Goal: Task Accomplishment & Management: Manage account settings

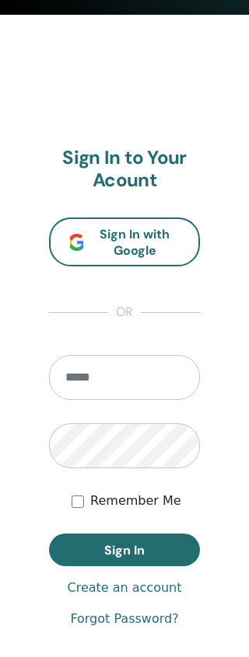
scroll to position [762, 0]
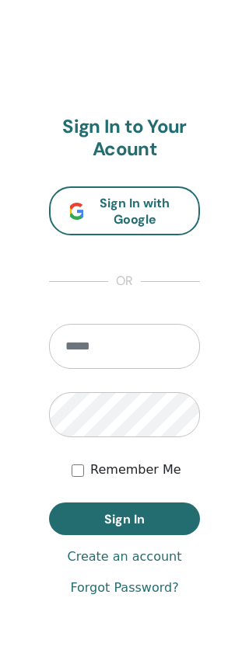
click at [122, 351] on input "email" at bounding box center [124, 346] width 151 height 45
type input "**********"
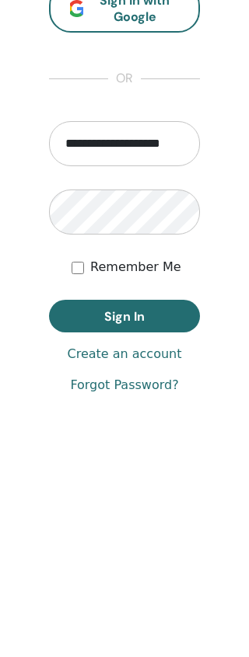
click at [140, 469] on span "Sign In" at bounding box center [124, 477] width 40 height 16
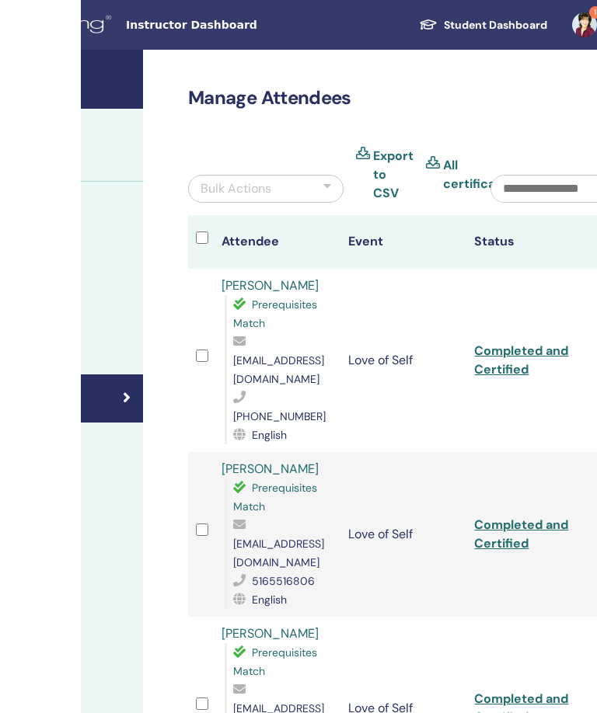
scroll to position [0, 336]
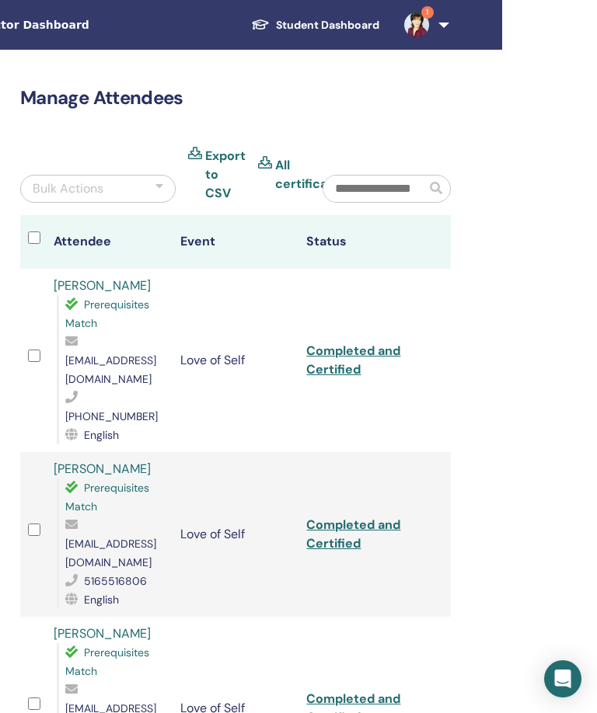
click at [248, 19] on link "1" at bounding box center [424, 25] width 64 height 50
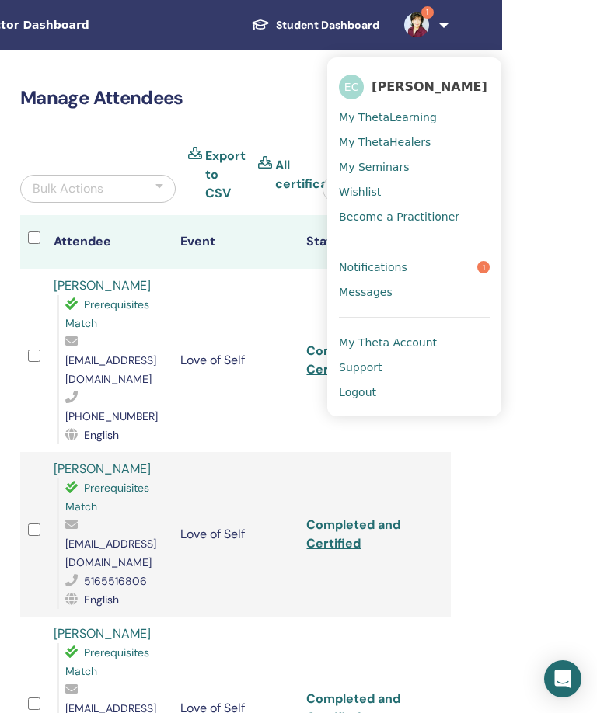
click at [248, 269] on span "1" at bounding box center [483, 267] width 12 height 12
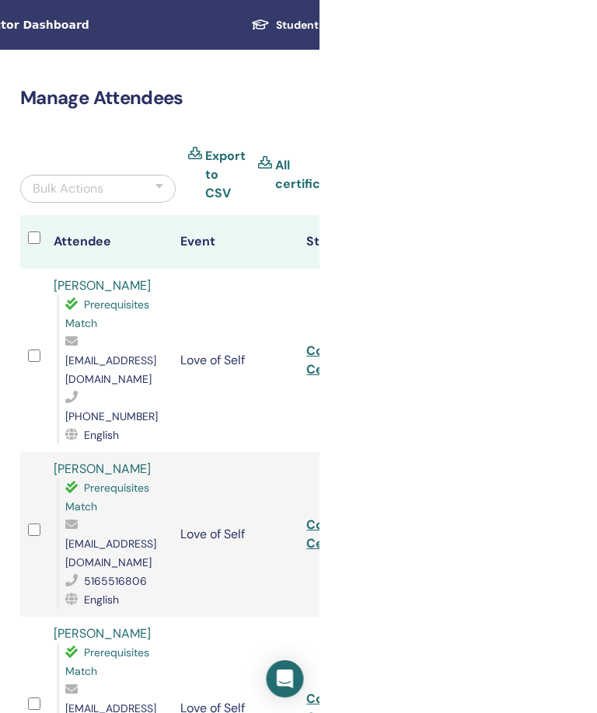
scroll to position [0, 0]
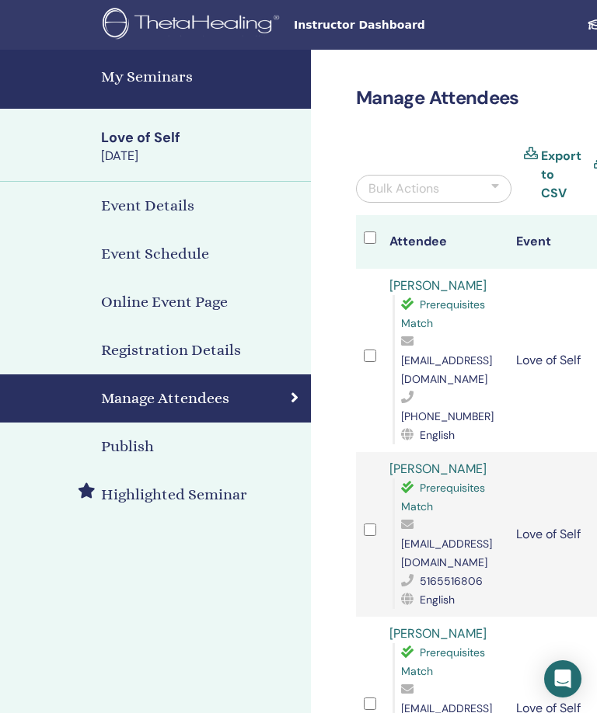
click at [204, 69] on h4 "My Seminars" at bounding box center [201, 76] width 200 height 23
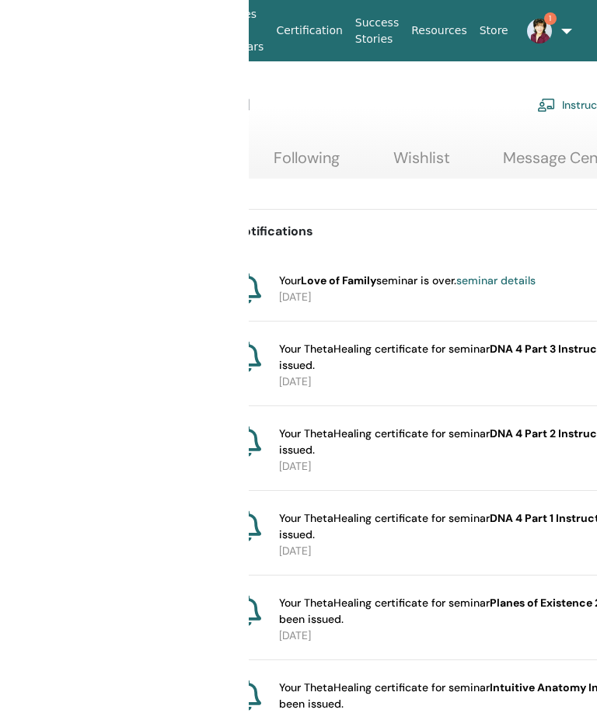
scroll to position [0, 249]
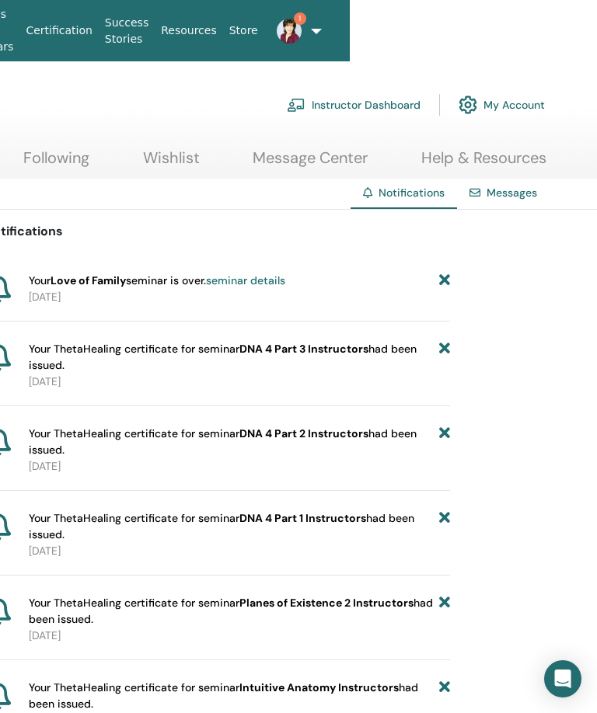
click at [447, 279] on icon at bounding box center [444, 281] width 11 height 16
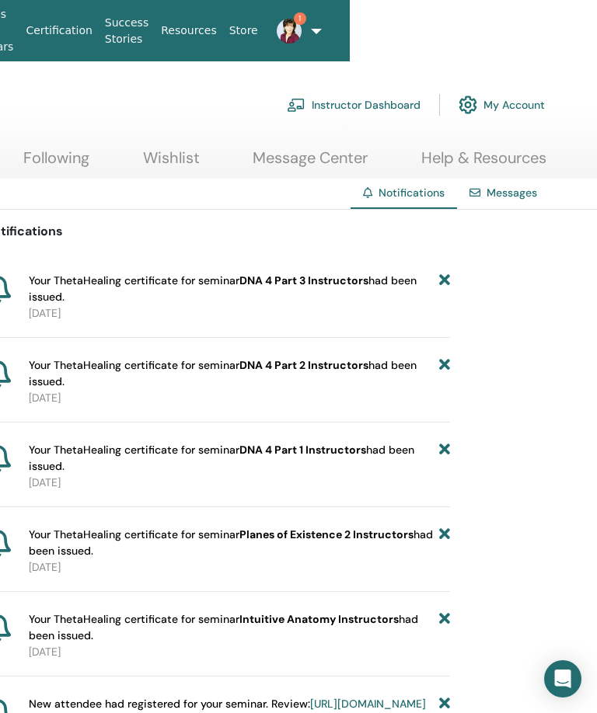
click at [303, 30] on link "1" at bounding box center [283, 31] width 39 height 50
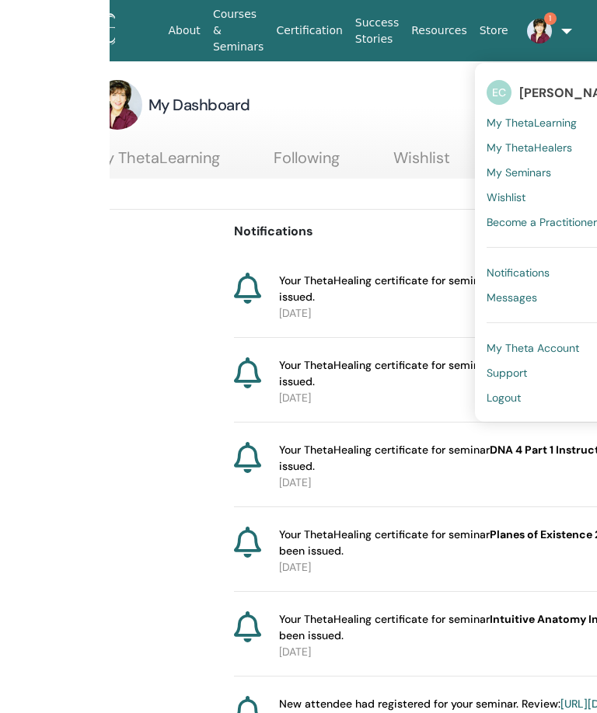
scroll to position [0, 0]
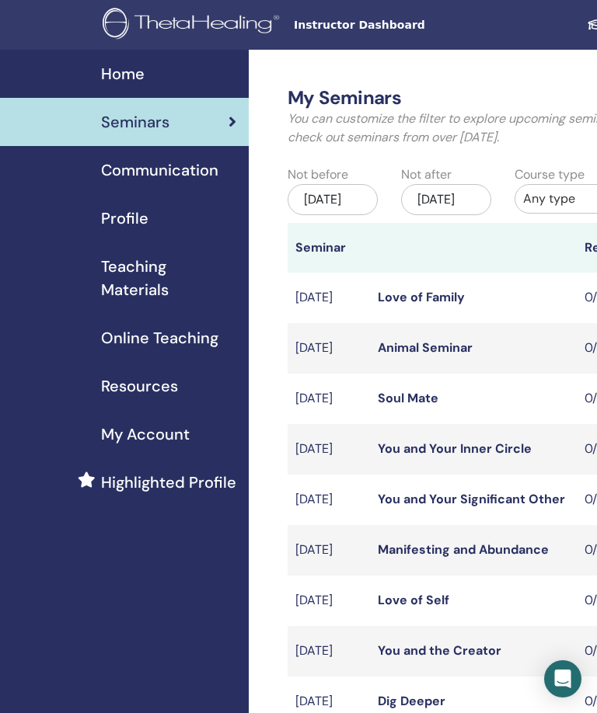
click at [168, 217] on div "Profile" at bounding box center [124, 218] width 224 height 23
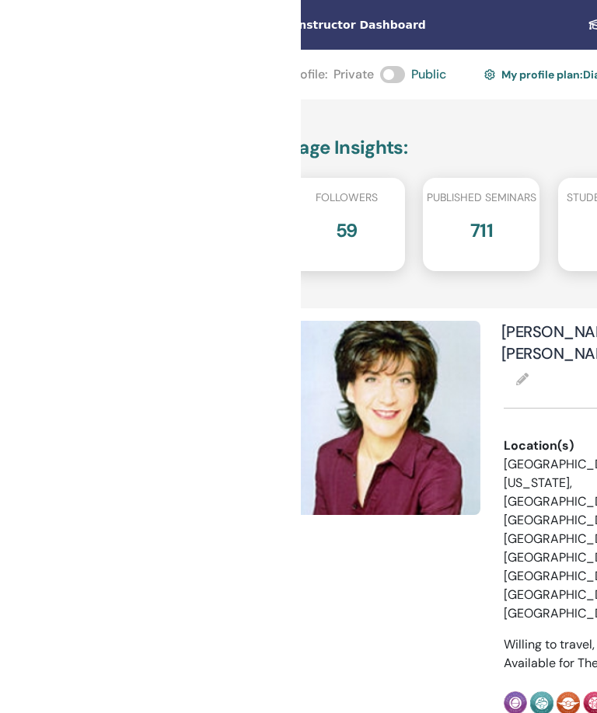
scroll to position [0, 302]
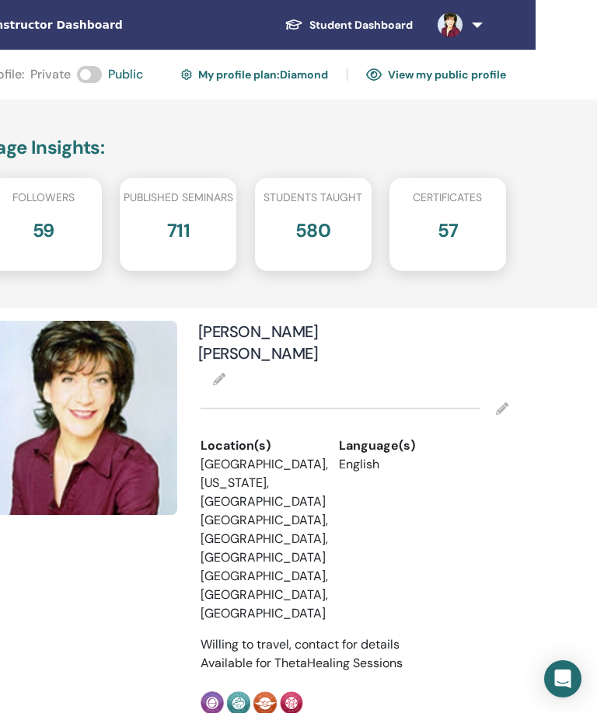
click at [507, 402] on icon at bounding box center [502, 408] width 12 height 12
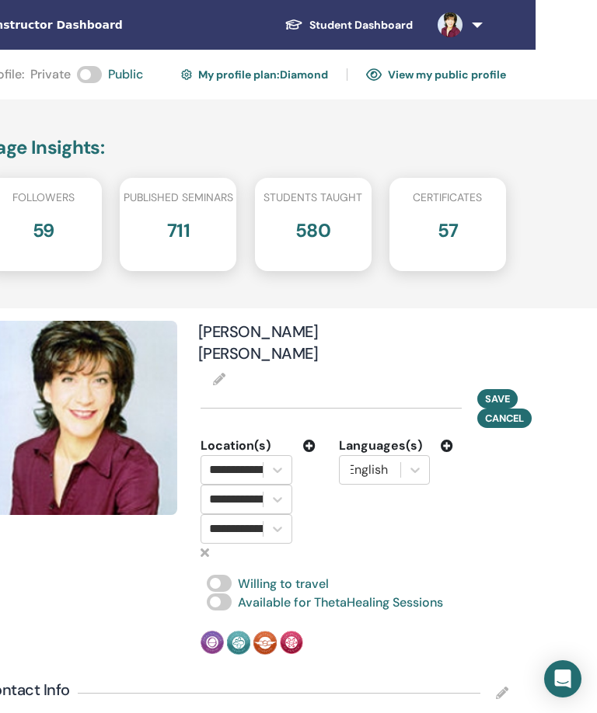
click at [303, 440] on icon at bounding box center [309, 446] width 12 height 12
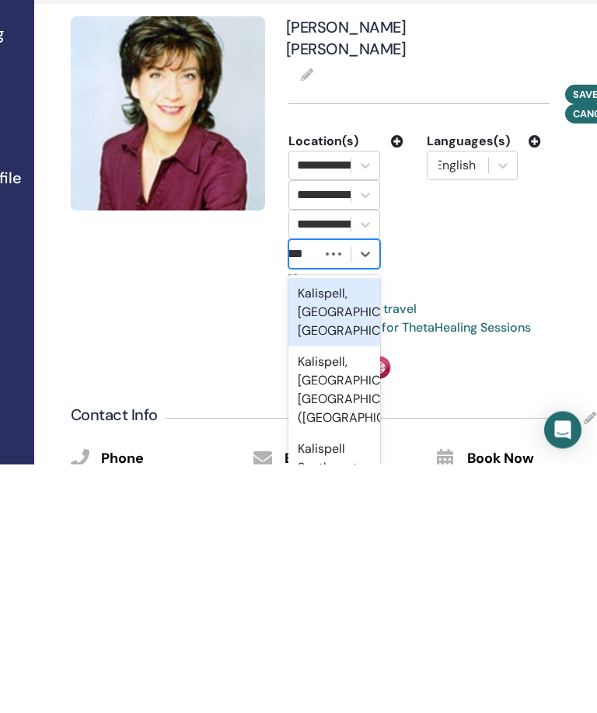
scroll to position [0, 0]
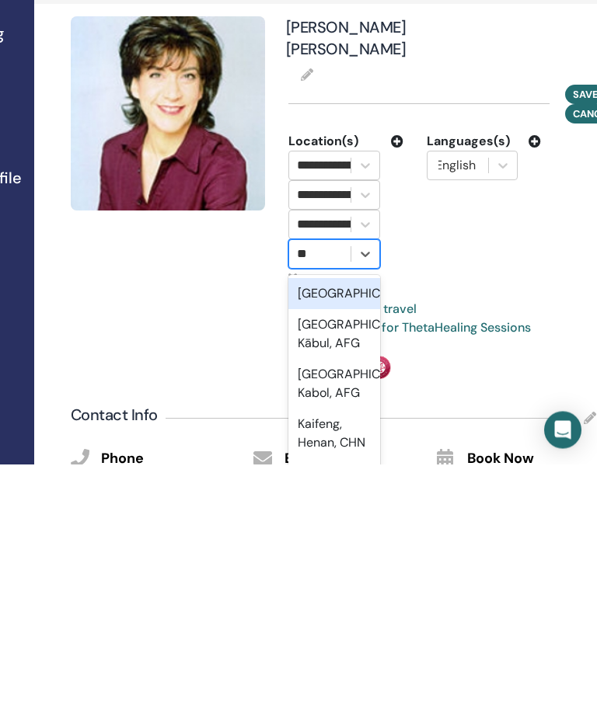
type input "*"
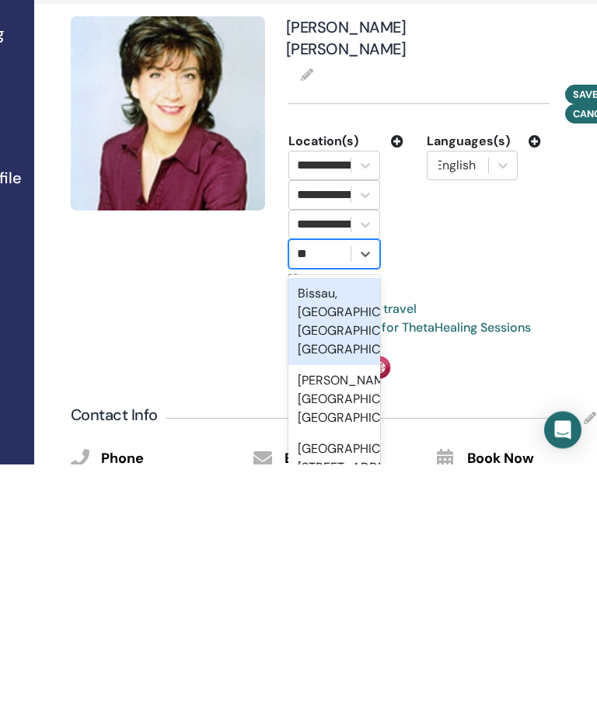
type input "*"
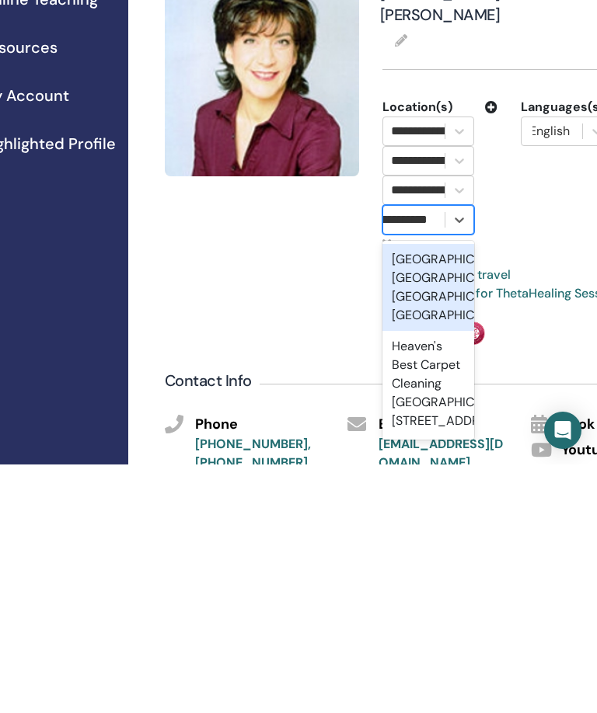
scroll to position [0, 57]
type input "**********"
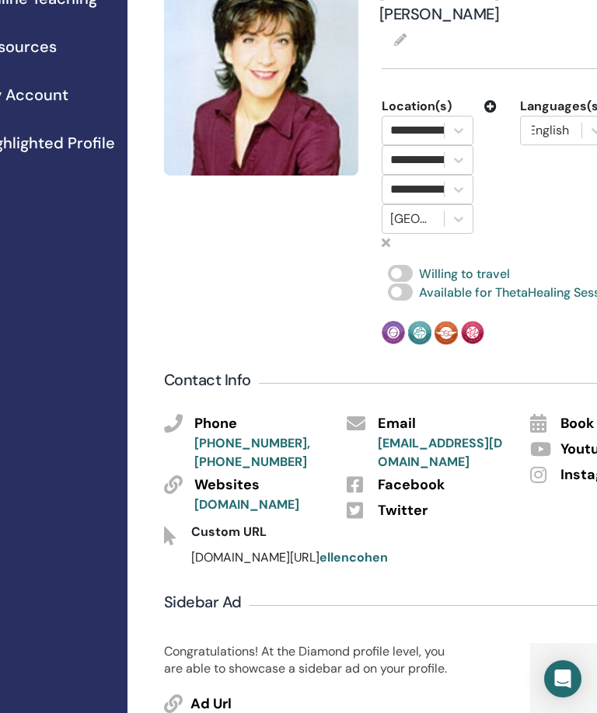
click at [587, 599] on div "Sidebar Ad" at bounding box center [426, 605] width 525 height 39
click at [479, 204] on div "[GEOGRAPHIC_DATA], [GEOGRAPHIC_DATA], [GEOGRAPHIC_DATA], [GEOGRAPHIC_DATA]" at bounding box center [427, 219] width 115 height 30
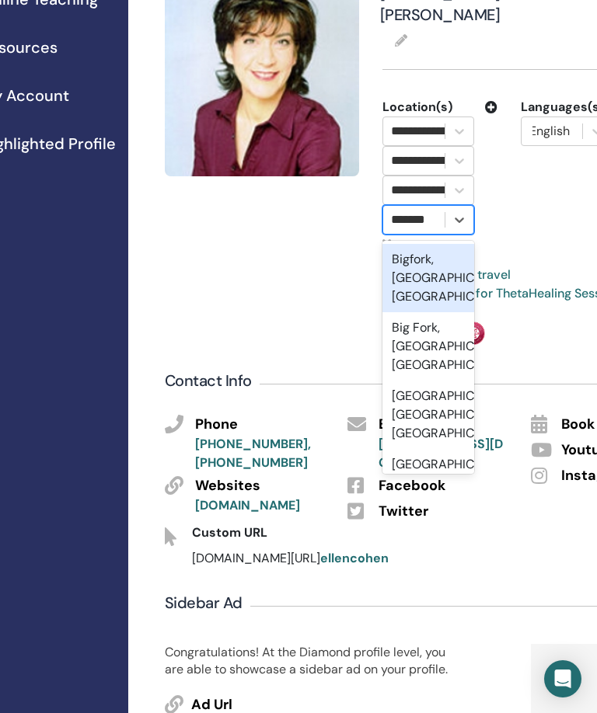
scroll to position [0, 0]
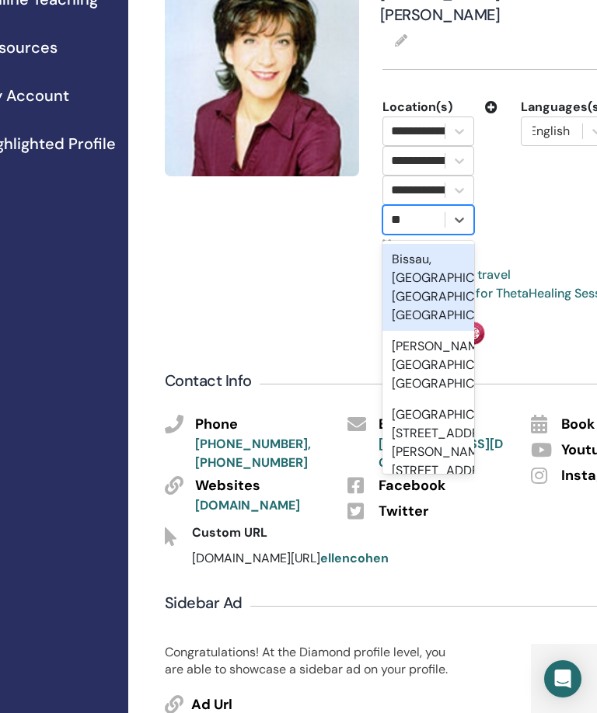
type input "*"
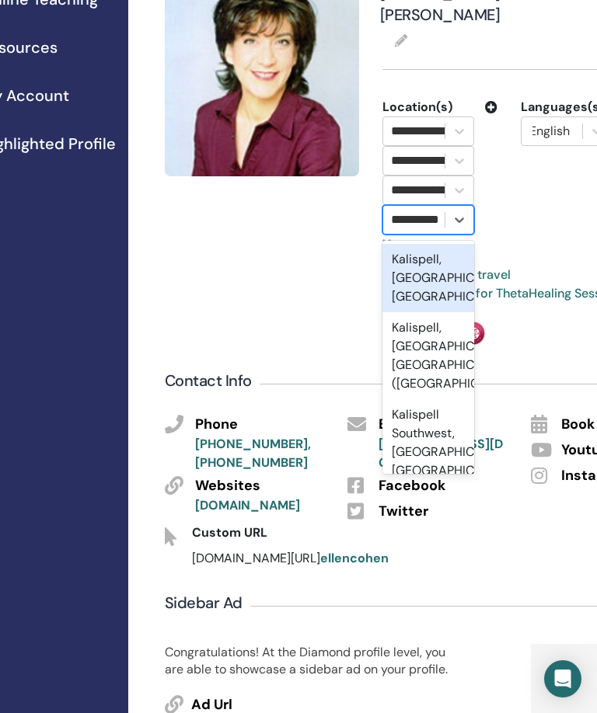
click at [454, 249] on div "Kalispell, [GEOGRAPHIC_DATA], [GEOGRAPHIC_DATA]" at bounding box center [428, 278] width 92 height 68
type input "*********"
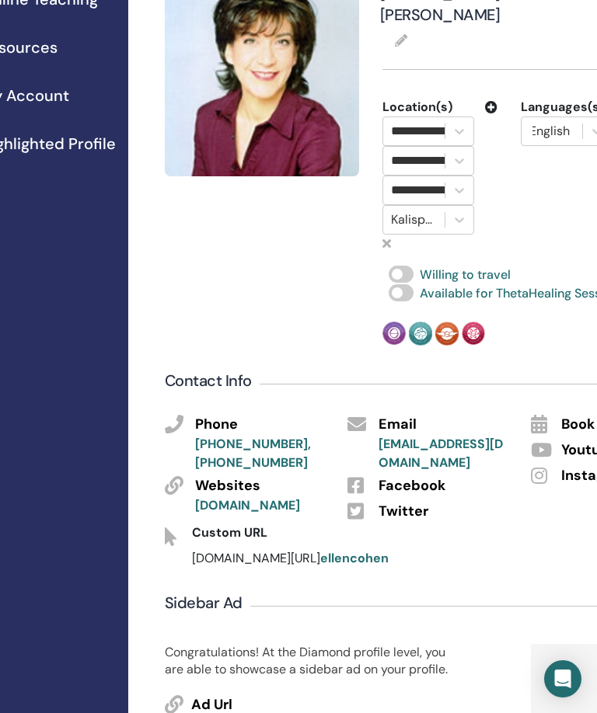
scroll to position [339, 121]
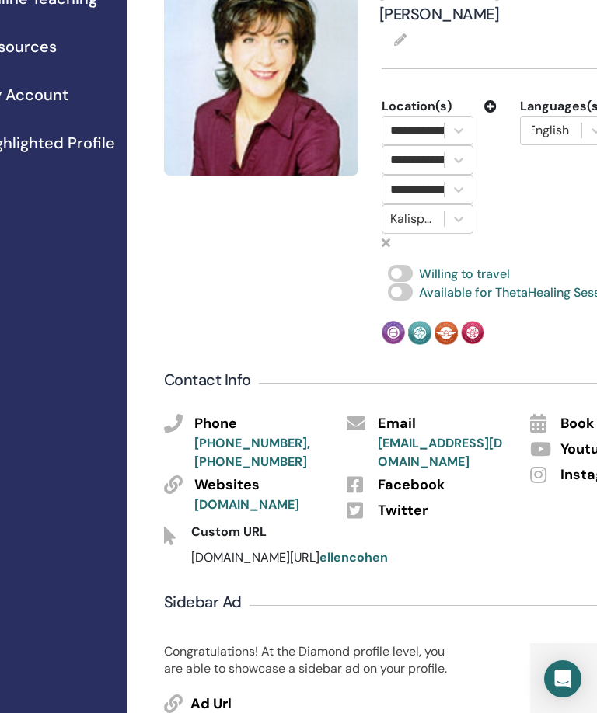
click at [488, 100] on icon at bounding box center [490, 106] width 12 height 12
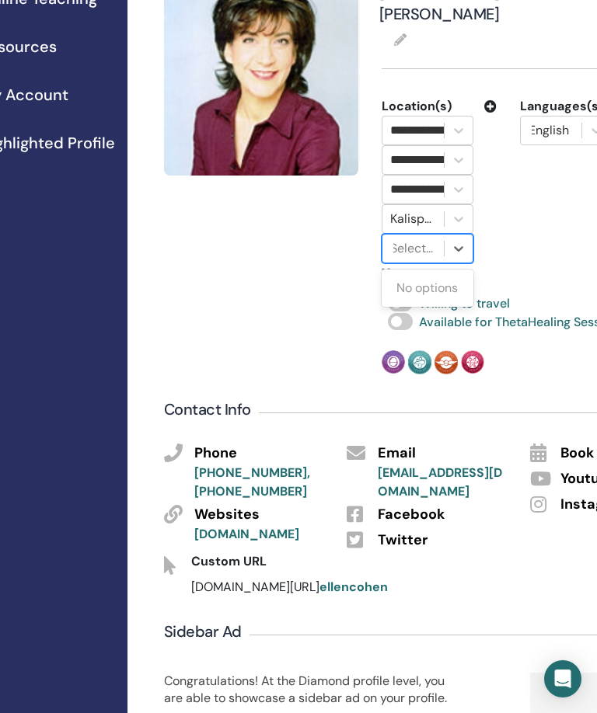
scroll to position [339, 120]
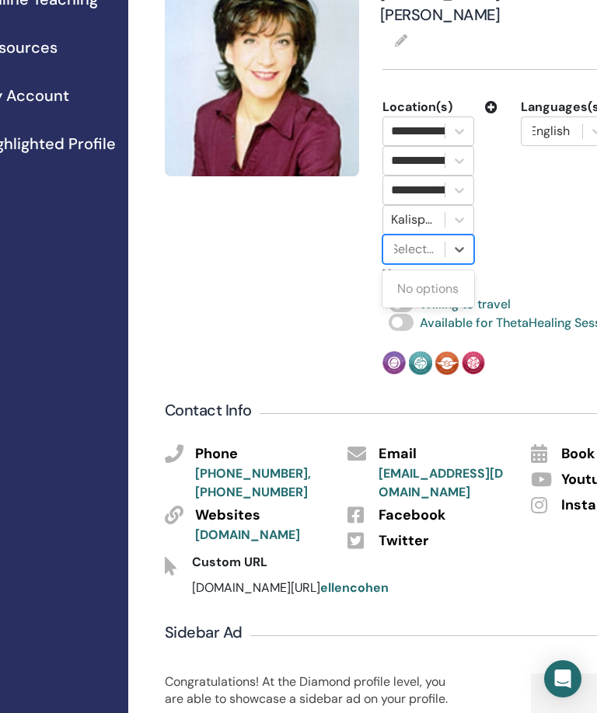
type input "*"
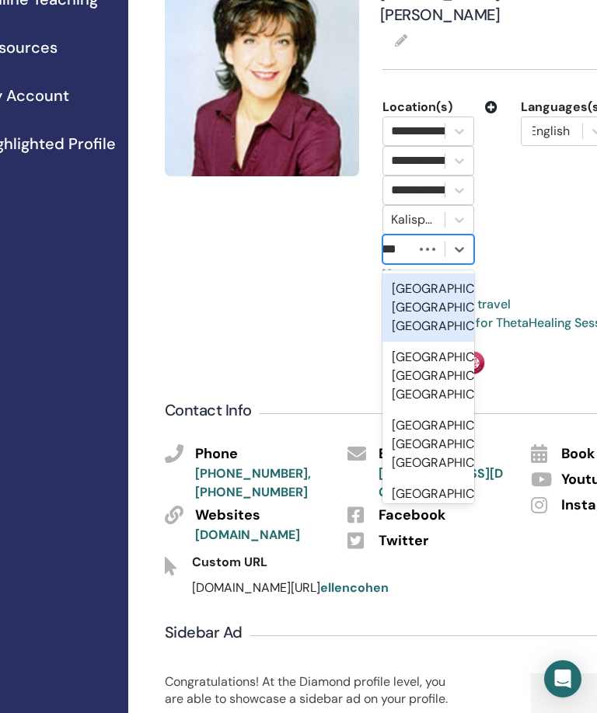
scroll to position [0, 12]
click at [437, 342] on div "[GEOGRAPHIC_DATA], [GEOGRAPHIC_DATA], [GEOGRAPHIC_DATA]" at bounding box center [428, 376] width 92 height 68
type input "**********"
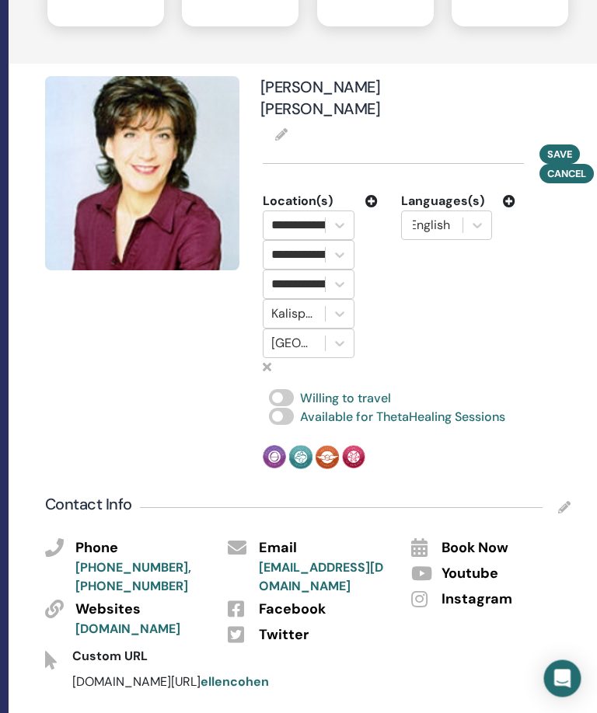
scroll to position [240, 239]
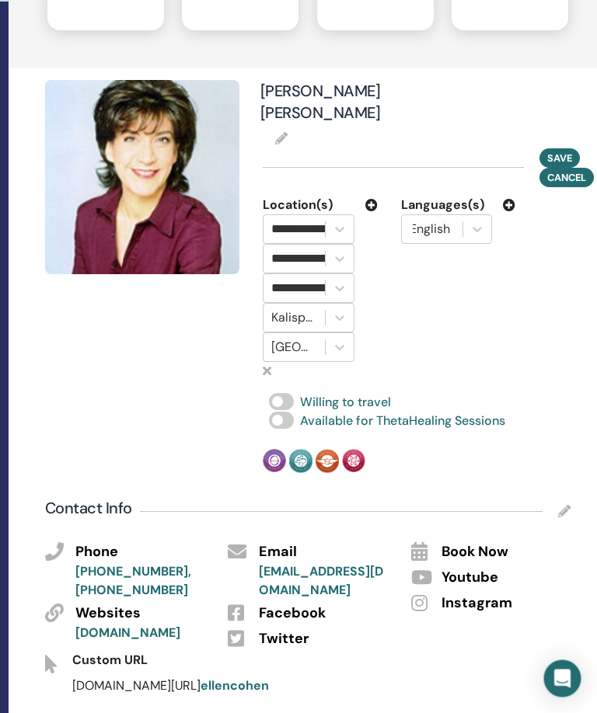
click at [378, 197] on div "**********" at bounding box center [321, 289] width 138 height 185
click at [366, 200] on icon at bounding box center [372, 206] width 12 height 12
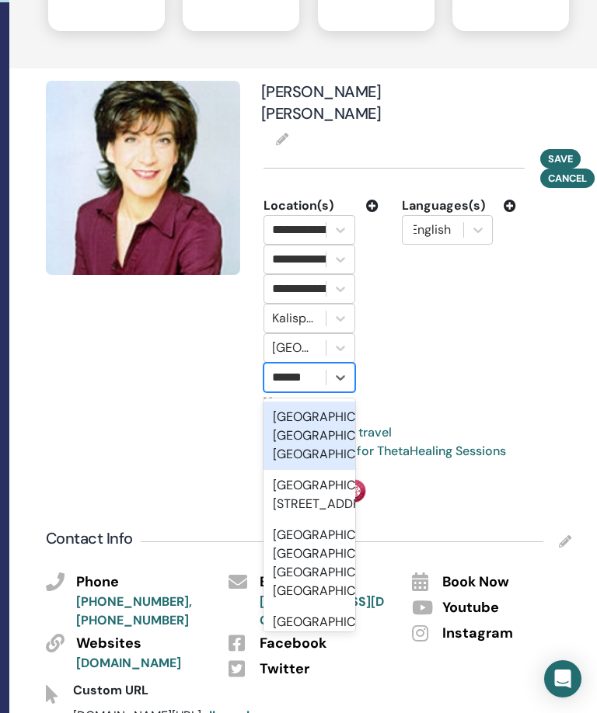
scroll to position [0, 0]
click at [331, 402] on div "[GEOGRAPHIC_DATA], [GEOGRAPHIC_DATA], [GEOGRAPHIC_DATA]" at bounding box center [309, 436] width 92 height 68
type input "******"
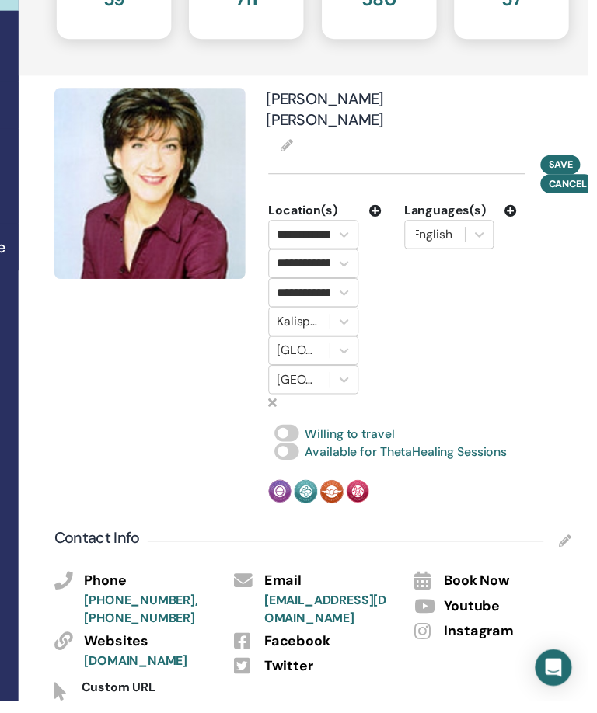
scroll to position [235, 244]
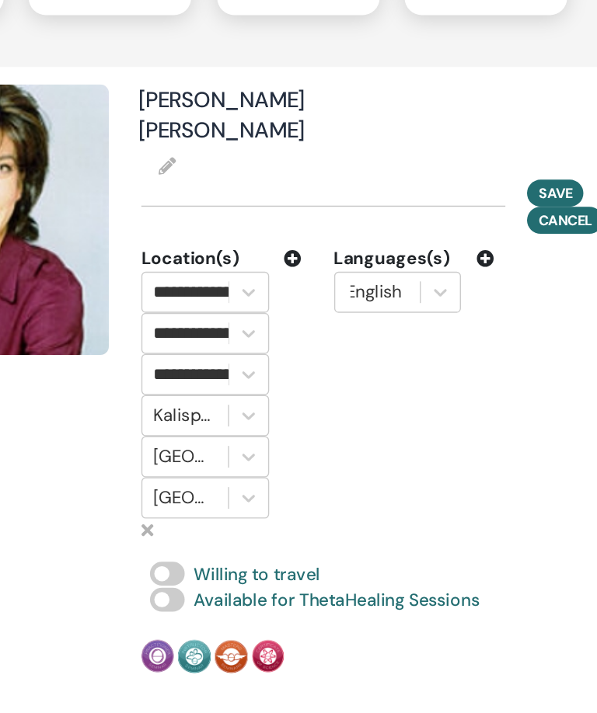
click at [543, 157] on span "Save" at bounding box center [555, 163] width 25 height 13
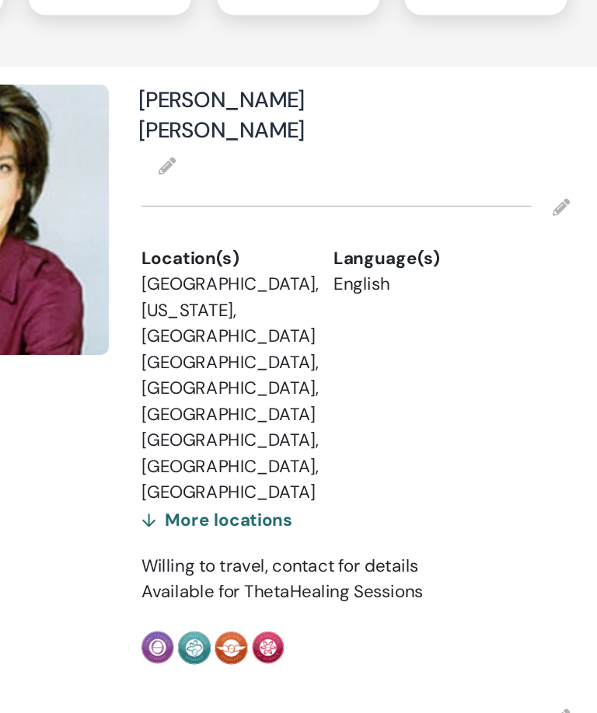
click at [259, 388] on div "More locations" at bounding box center [313, 399] width 109 height 22
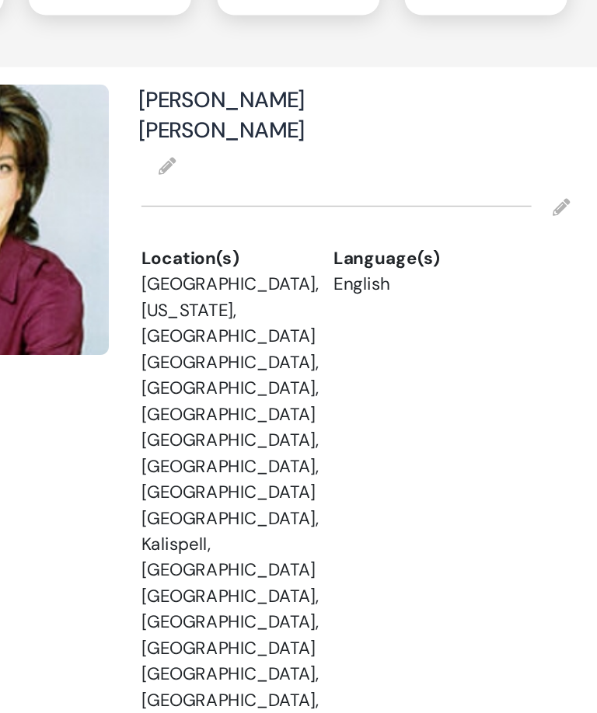
click at [385, 277] on div "Language(s) English" at bounding box center [454, 389] width 138 height 376
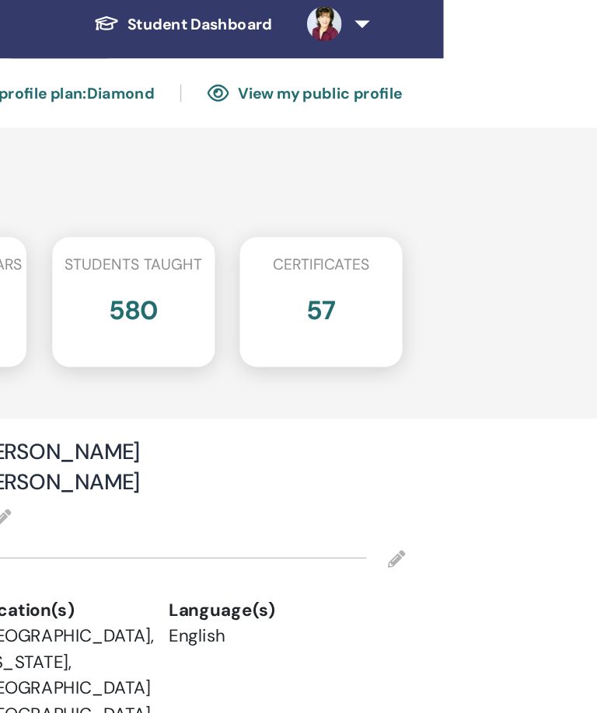
scroll to position [0, 351]
